Goal: Information Seeking & Learning: Check status

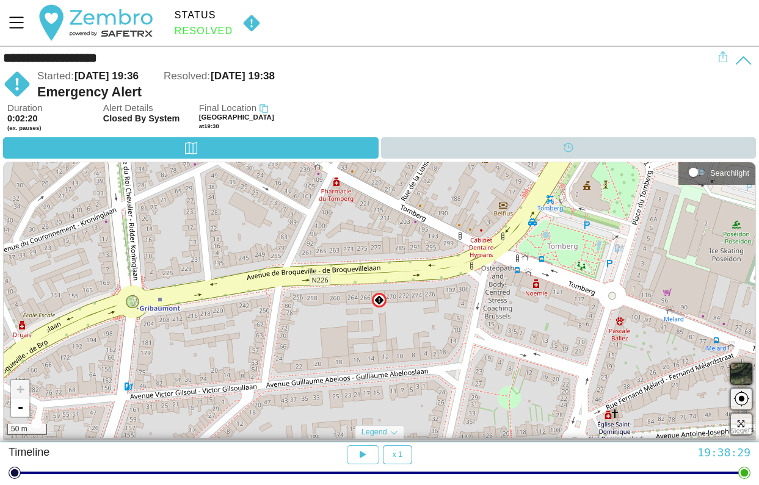
click at [416, 151] on div "Timeline" at bounding box center [568, 147] width 375 height 21
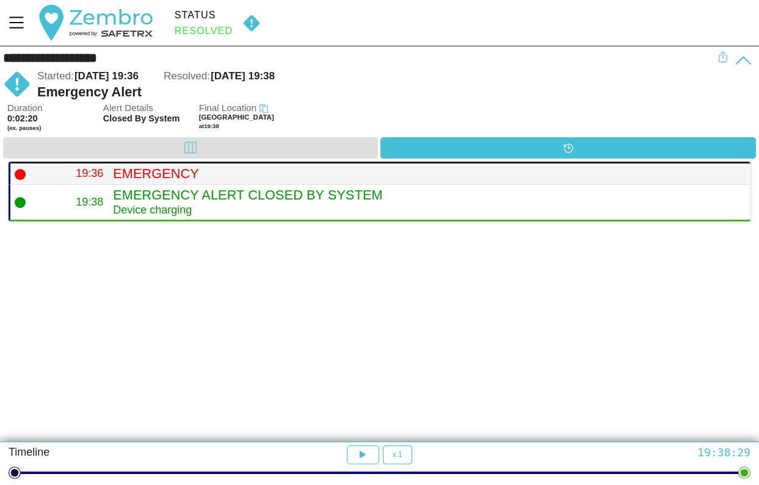
click at [212, 180] on h4 "Emergency" at bounding box center [427, 174] width 628 height 16
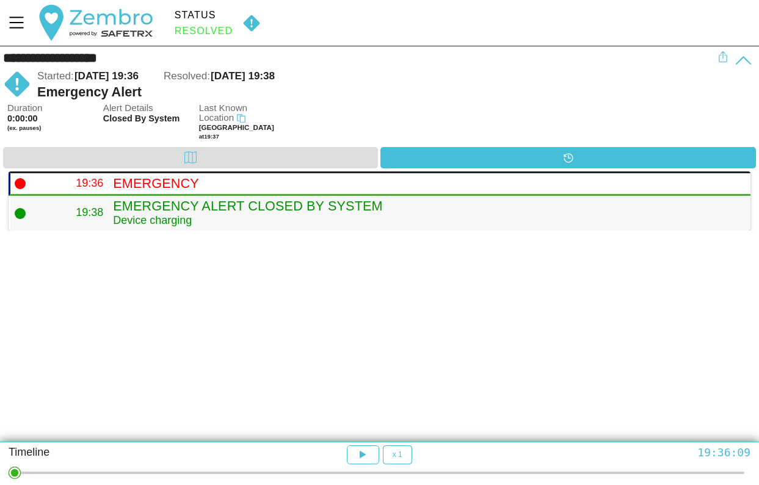
click at [186, 211] on h4 "Emergency Alert Closed by System" at bounding box center [427, 206] width 628 height 16
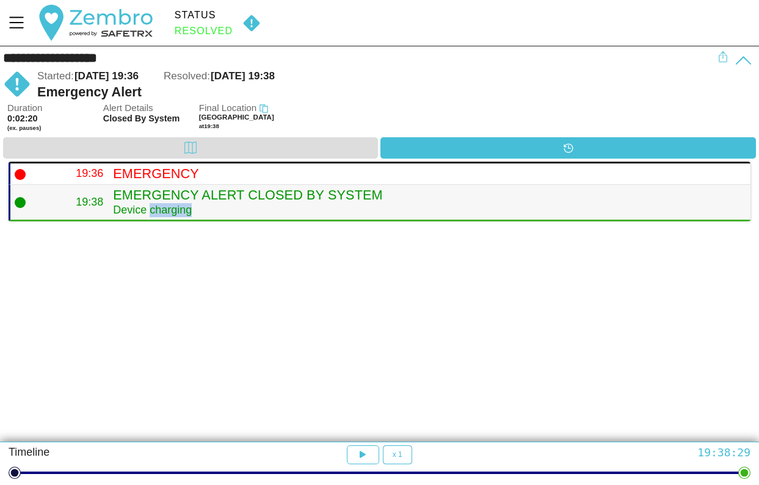
click at [186, 211] on div "Device charging" at bounding box center [427, 210] width 628 height 14
click at [433, 248] on div at bounding box center [379, 243] width 759 height 42
click at [249, 18] on img at bounding box center [251, 23] width 28 height 18
click at [242, 20] on img at bounding box center [251, 23] width 28 height 18
click at [248, 20] on img at bounding box center [251, 23] width 28 height 18
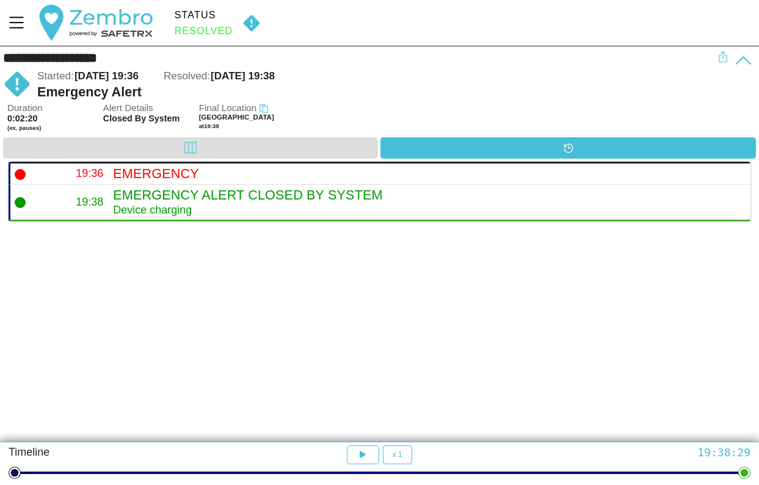
click at [248, 20] on img at bounding box center [251, 23] width 28 height 18
